Goal: Transaction & Acquisition: Purchase product/service

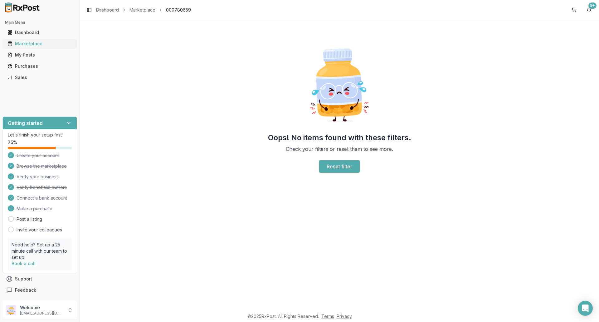
click at [25, 44] on div "Marketplace" at bounding box center [39, 44] width 65 height 6
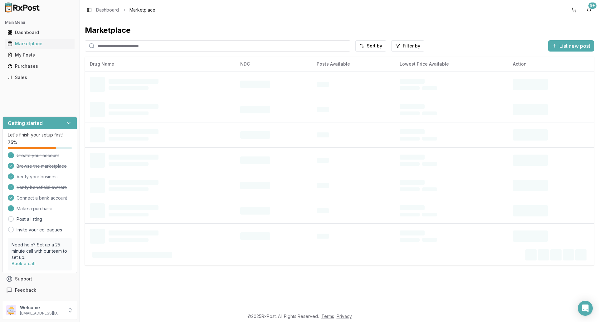
drag, startPoint x: 122, startPoint y: 49, endPoint x: 125, endPoint y: 51, distance: 3.5
click at [122, 49] on input "search" at bounding box center [218, 45] width 266 height 11
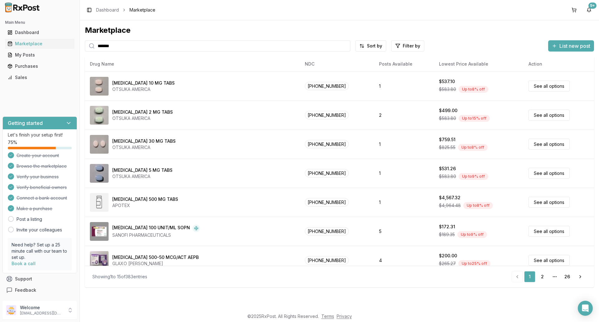
type input "*******"
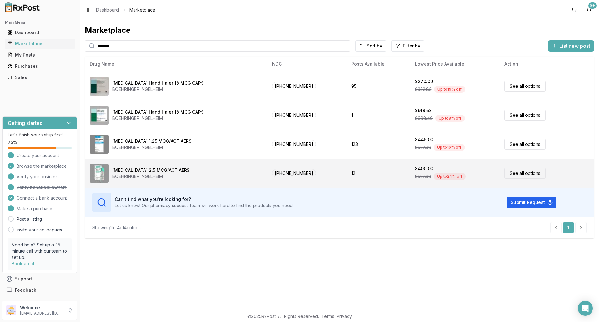
click at [513, 173] on link "See all options" at bounding box center [525, 173] width 41 height 11
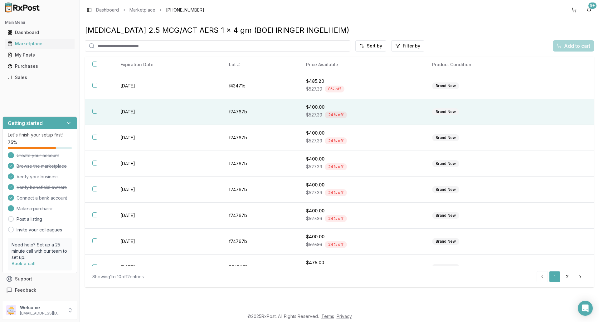
click at [95, 112] on button "button" at bounding box center [94, 111] width 5 height 5
click at [567, 45] on span "Add to cart" at bounding box center [577, 45] width 26 height 7
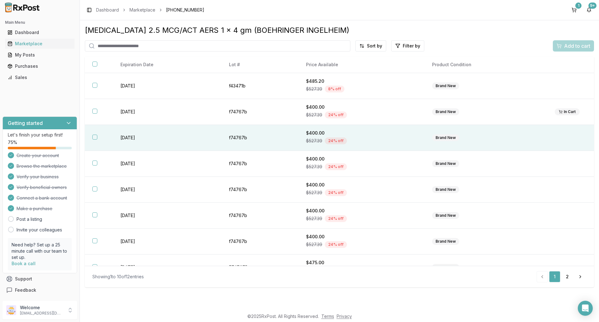
click at [94, 136] on button "button" at bounding box center [94, 136] width 5 height 5
click at [574, 46] on span "Add to cart" at bounding box center [577, 45] width 26 height 7
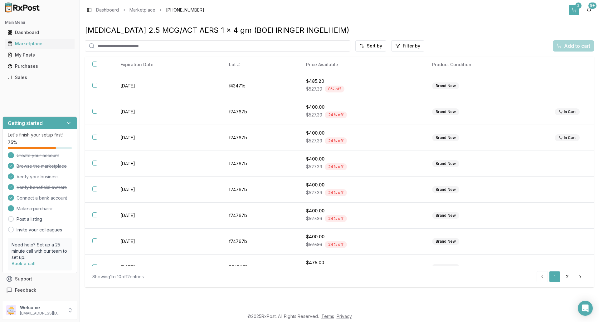
click at [575, 12] on button "2" at bounding box center [574, 10] width 10 height 10
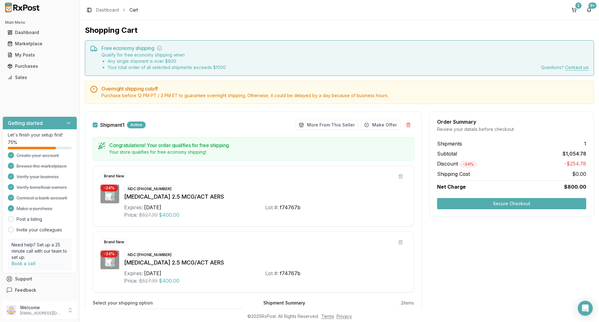
click at [498, 203] on button "Secure Checkout" at bounding box center [511, 203] width 149 height 11
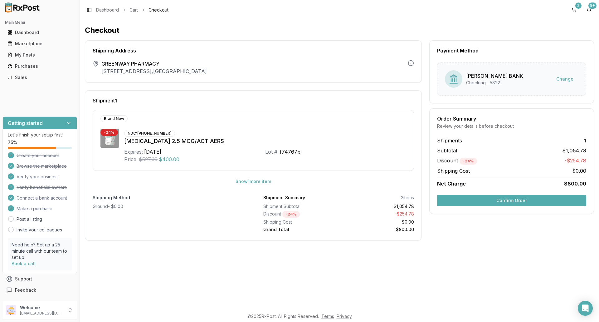
click at [453, 199] on button "Confirm Order" at bounding box center [511, 200] width 149 height 11
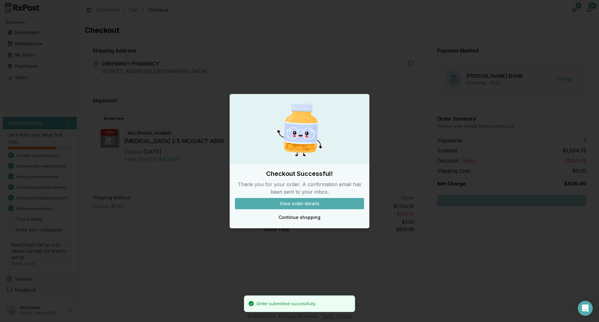
click at [401, 262] on div at bounding box center [299, 161] width 599 height 322
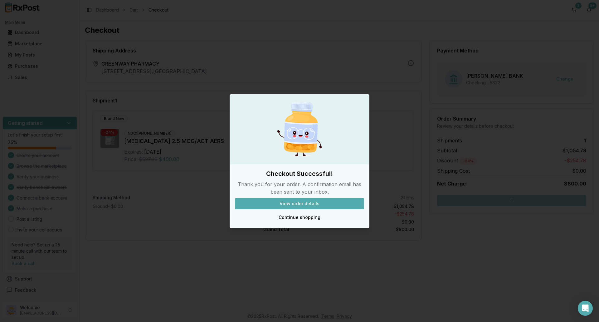
click at [269, 45] on div at bounding box center [299, 161] width 599 height 322
click at [308, 203] on button "View order details" at bounding box center [299, 203] width 129 height 11
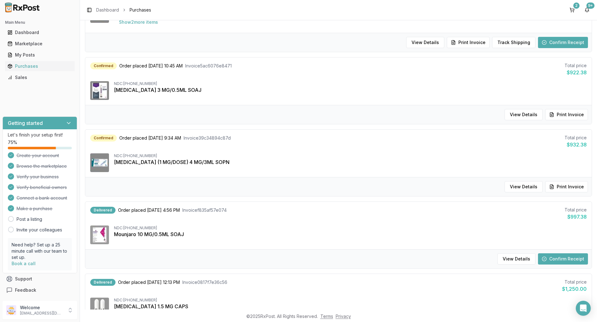
scroll to position [31, 0]
